Goal: Task Accomplishment & Management: Manage account settings

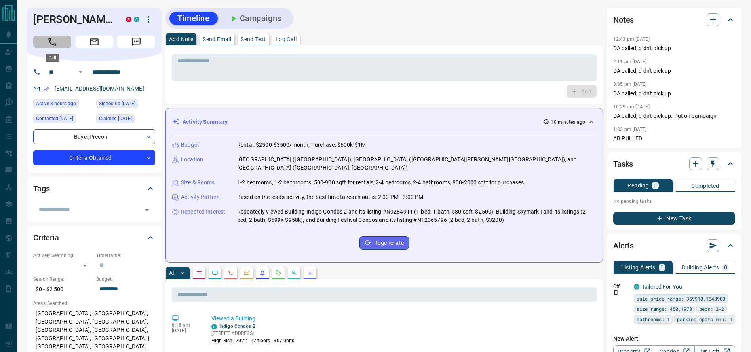
click at [63, 40] on button "Call" at bounding box center [52, 42] width 38 height 13
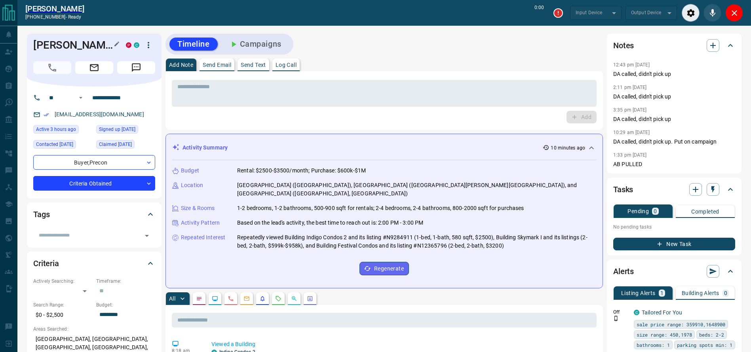
type input "*******"
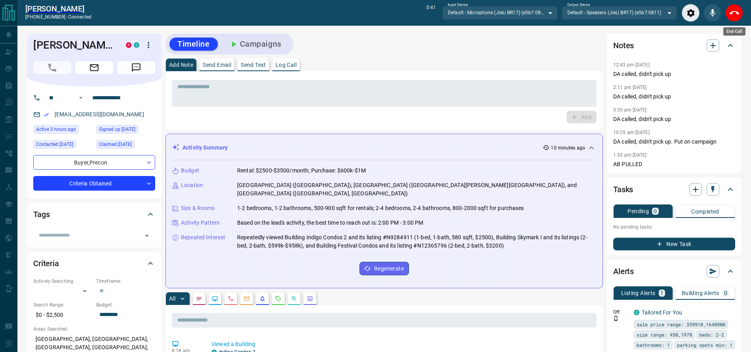
drag, startPoint x: 737, startPoint y: 11, endPoint x: 614, endPoint y: 25, distance: 124.7
click at [739, 11] on button "End Call" at bounding box center [734, 13] width 18 height 18
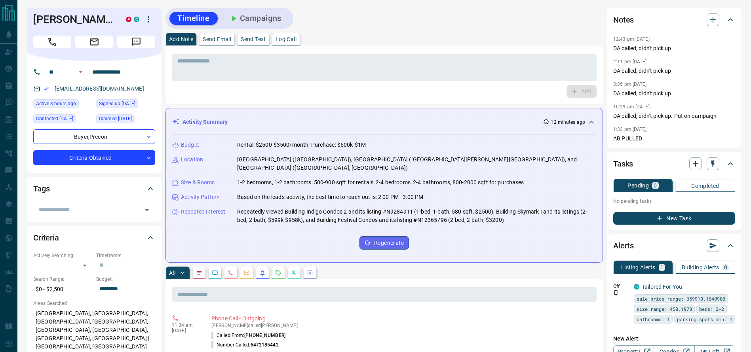
click at [439, 43] on div "Add Note Send Email Send Text Log Call" at bounding box center [383, 39] width 437 height 13
click at [434, 61] on textarea at bounding box center [384, 68] width 414 height 20
click at [625, 65] on div "2:11 pm [DATE] Pin" at bounding box center [674, 62] width 122 height 10
click at [48, 37] on icon "Call" at bounding box center [52, 42] width 10 height 10
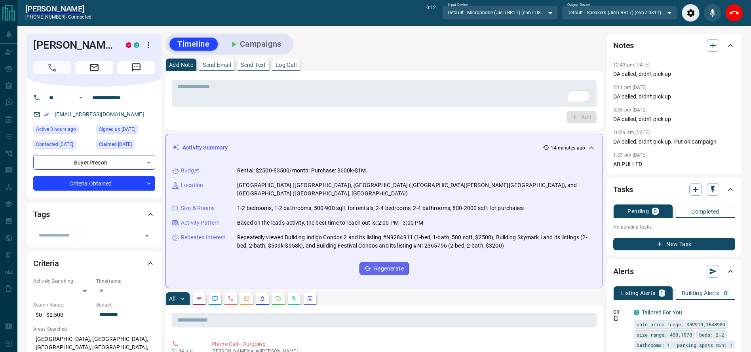
click at [724, 10] on div at bounding box center [712, 13] width 61 height 18
click at [726, 10] on div at bounding box center [712, 13] width 61 height 18
click at [728, 10] on button "End Call" at bounding box center [734, 13] width 18 height 18
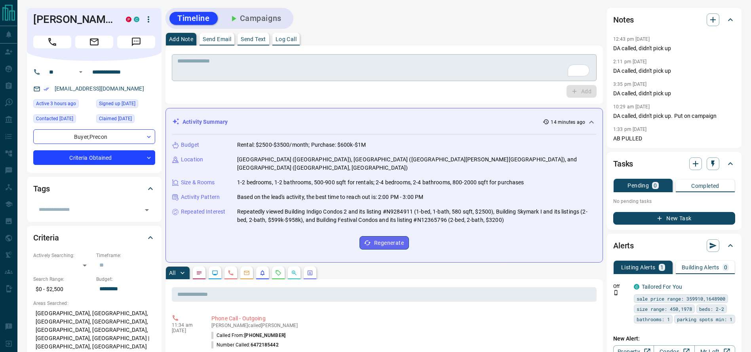
click at [547, 66] on textarea "To enrich screen reader interactions, please activate Accessibility in Grammarl…" at bounding box center [384, 68] width 414 height 20
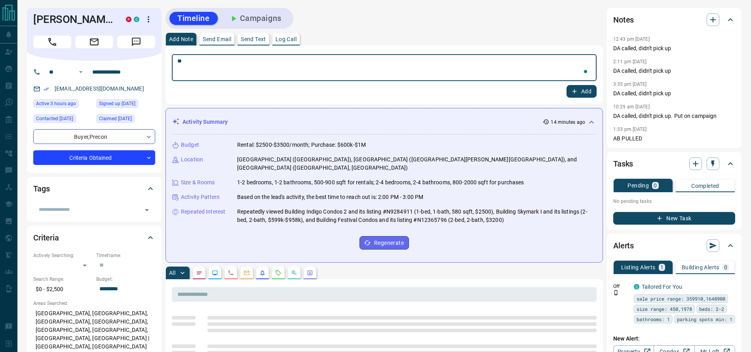
type textarea "*"
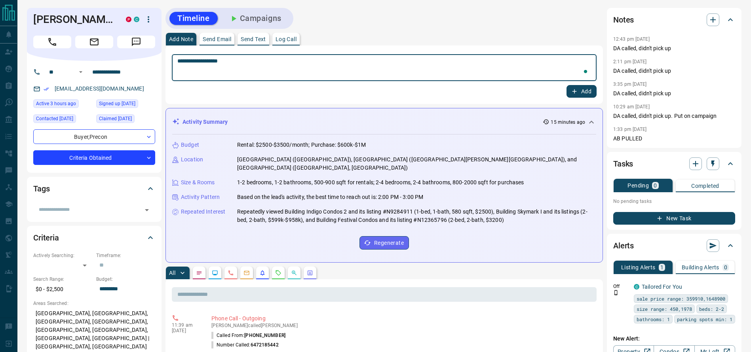
type textarea "**********"
click at [585, 115] on div "Activity Summary 15 minutes ago Budget Rental: $2500-$3500/month; Purchase: $60…" at bounding box center [383, 185] width 437 height 155
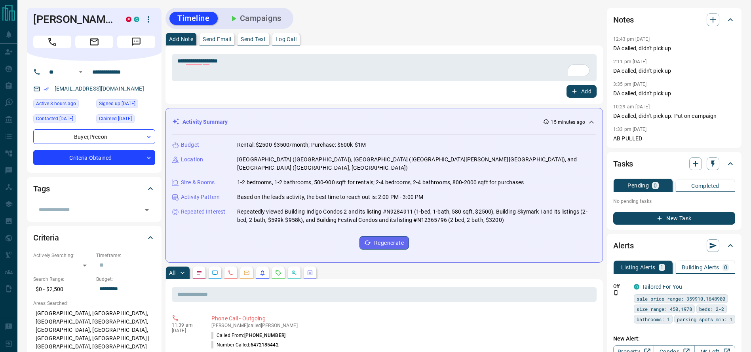
click at [591, 99] on div "**********" at bounding box center [383, 75] width 437 height 59
click at [591, 95] on button "Add" at bounding box center [581, 91] width 30 height 13
